Goal: Task Accomplishment & Management: Manage account settings

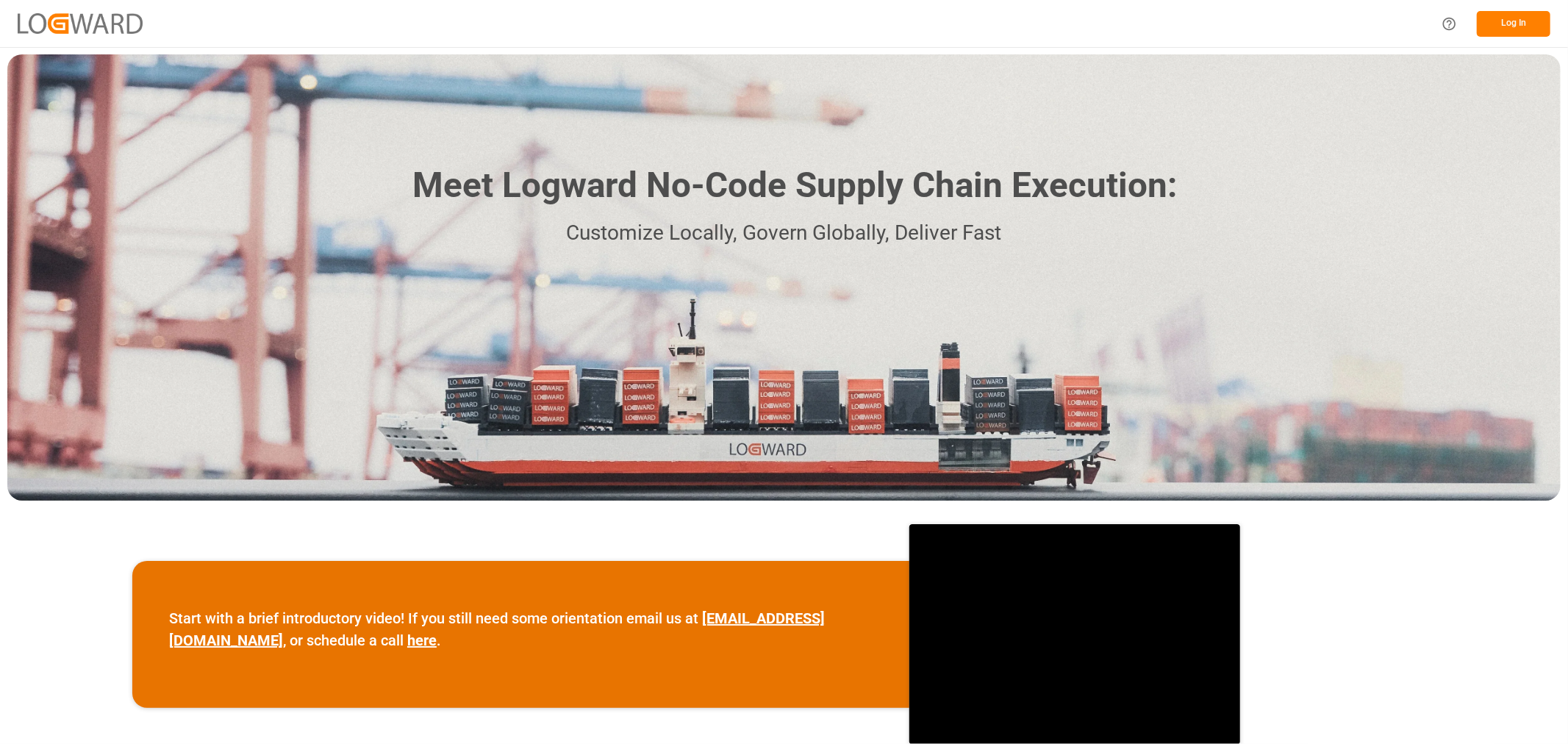
click at [1115, 22] on button "Log In" at bounding box center [1513, 24] width 74 height 26
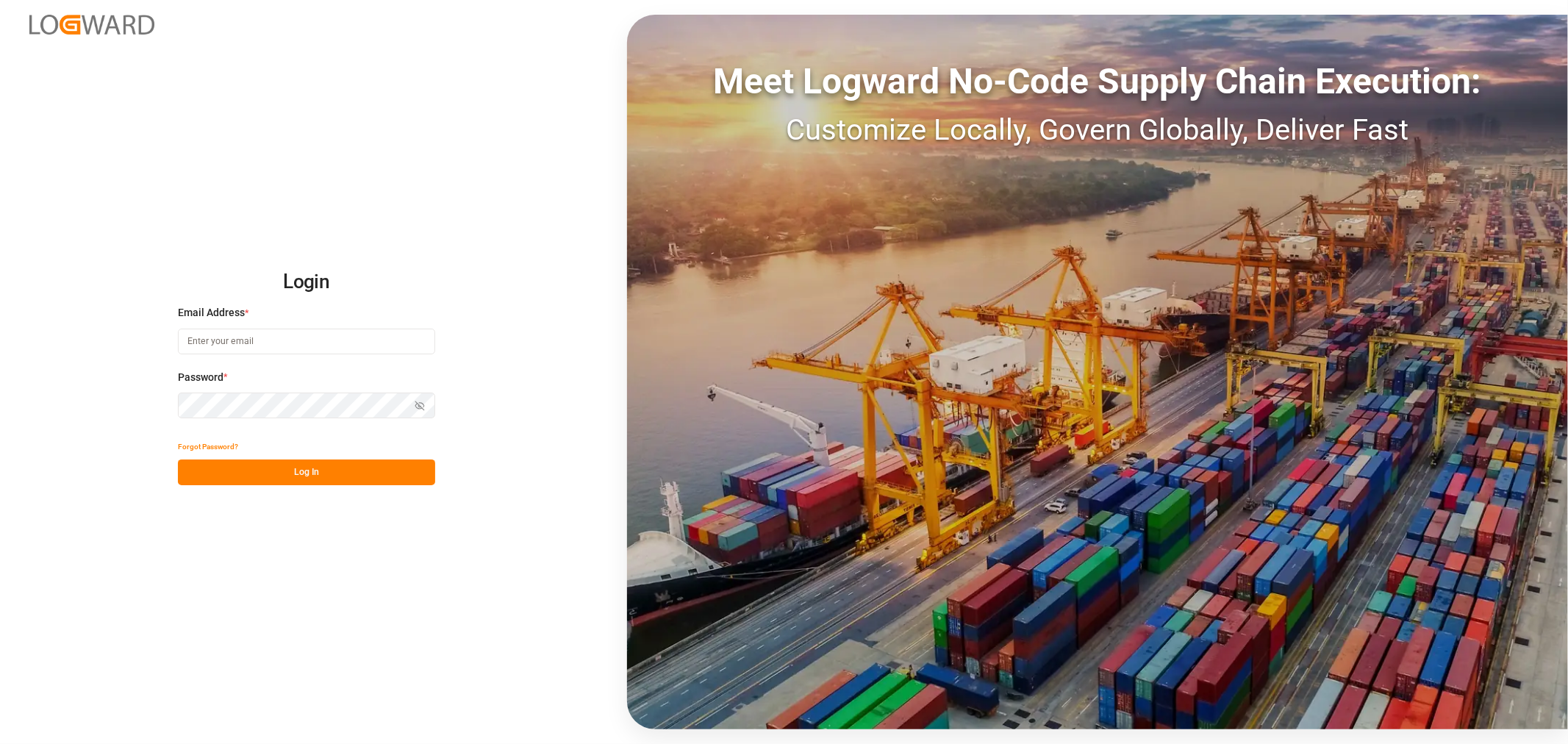
click at [278, 341] on input at bounding box center [306, 342] width 257 height 26
type input "[PERSON_NAME][EMAIL_ADDRESS][PERSON_NAME][DOMAIN_NAME]"
click at [387, 468] on button "Log In" at bounding box center [306, 472] width 257 height 26
